Goal: Check status: Check status

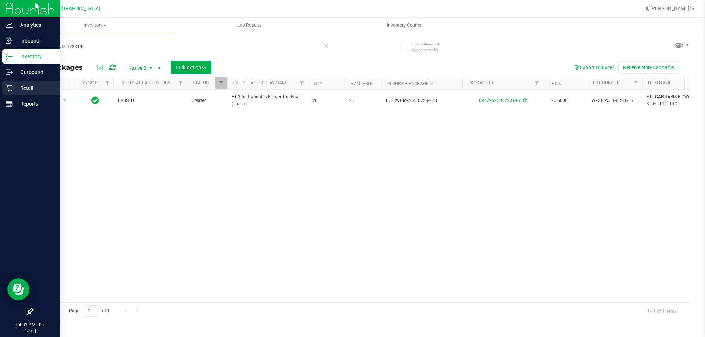
click at [9, 90] on icon at bounding box center [9, 87] width 7 height 7
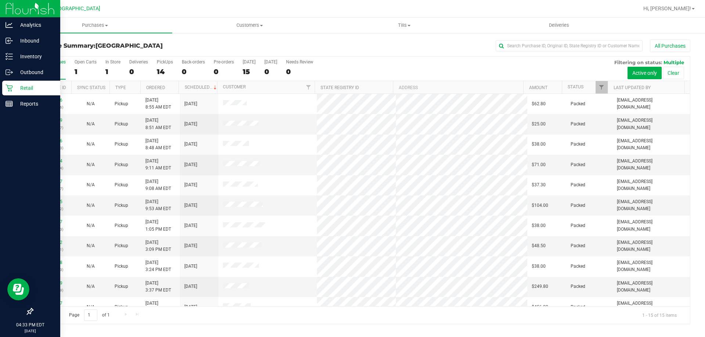
click at [160, 66] on label "PickUps 14" at bounding box center [165, 69] width 16 height 20
click at [0, 0] on input "PickUps 14" at bounding box center [0, 0] width 0 height 0
click at [604, 86] on span "Filter" at bounding box center [601, 87] width 6 height 6
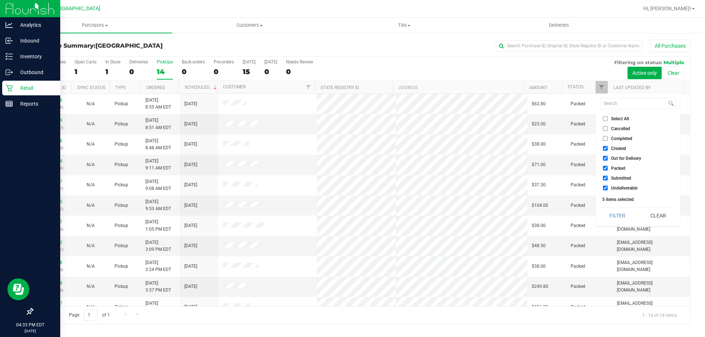
click at [609, 148] on label "Created" at bounding box center [614, 148] width 23 height 5
click at [607, 148] on input "Created" at bounding box center [605, 148] width 5 height 5
checkbox input "false"
click at [611, 158] on span "Out for Delivery" at bounding box center [626, 158] width 30 height 4
click at [607, 158] on input "Out for Delivery" at bounding box center [605, 158] width 5 height 5
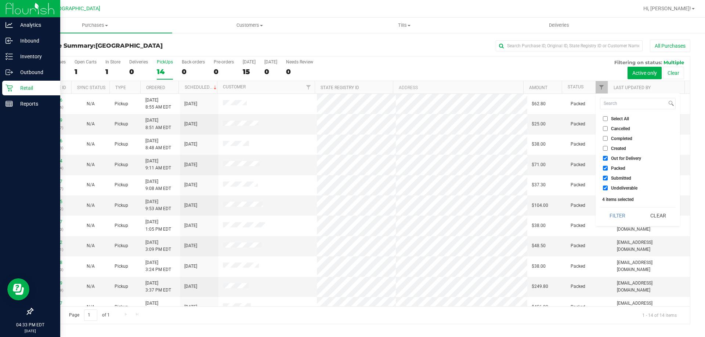
checkbox input "false"
click at [613, 167] on span "Packed" at bounding box center [618, 168] width 14 height 4
click at [607, 167] on input "Packed" at bounding box center [605, 168] width 5 height 5
checkbox input "false"
click at [614, 224] on button "Filter" at bounding box center [617, 216] width 35 height 16
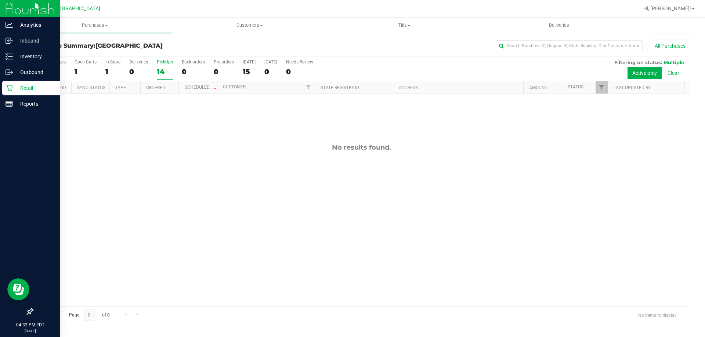
drag, startPoint x: 319, startPoint y: 140, endPoint x: 383, endPoint y: 145, distance: 64.5
click at [383, 145] on div "No results found." at bounding box center [361, 225] width 657 height 262
click at [396, 145] on div "No results found." at bounding box center [361, 147] width 657 height 8
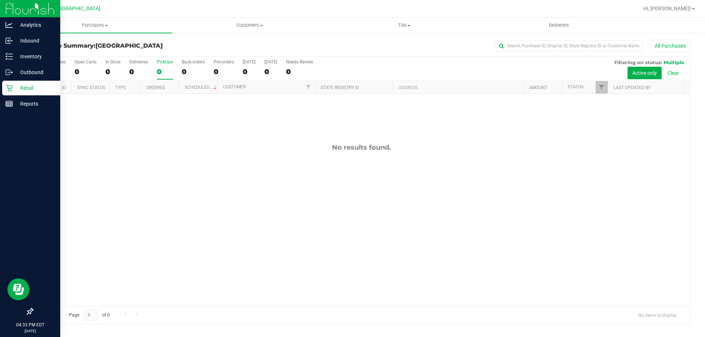
click at [261, 145] on div "No results found." at bounding box center [361, 147] width 657 height 8
click at [335, 147] on div "No results found." at bounding box center [361, 147] width 657 height 8
click at [345, 147] on div "No results found." at bounding box center [361, 147] width 657 height 8
